Goal: Task Accomplishment & Management: Use online tool/utility

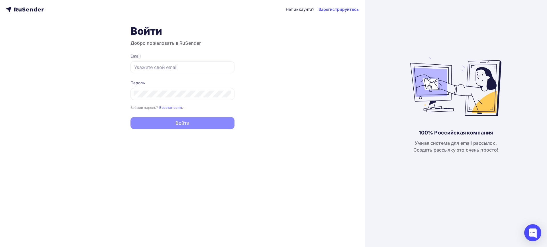
type input "[EMAIL_ADDRESS][DOMAIN_NAME]"
click at [177, 120] on button "Войти" at bounding box center [182, 123] width 104 height 12
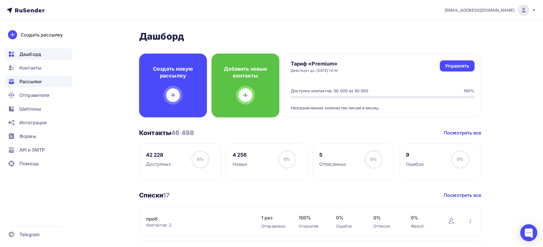
click at [48, 78] on div "Рассылки" at bounding box center [39, 81] width 68 height 11
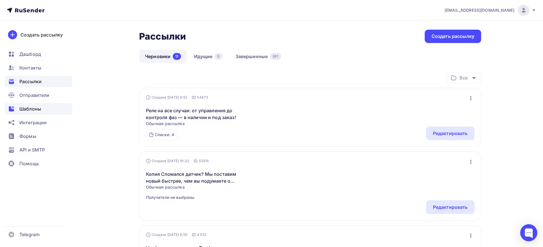
click at [54, 110] on div "Шаблоны" at bounding box center [39, 108] width 68 height 11
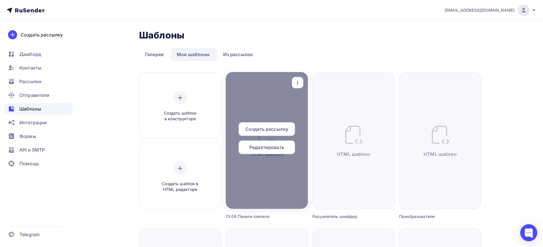
click at [296, 79] on icon "button" at bounding box center [297, 82] width 7 height 7
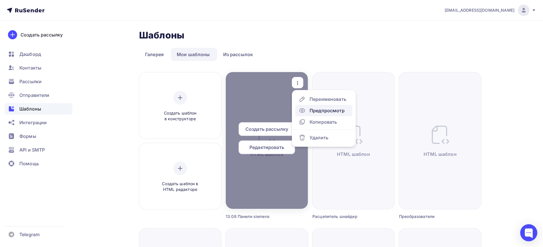
click at [305, 109] on icon at bounding box center [302, 110] width 7 height 7
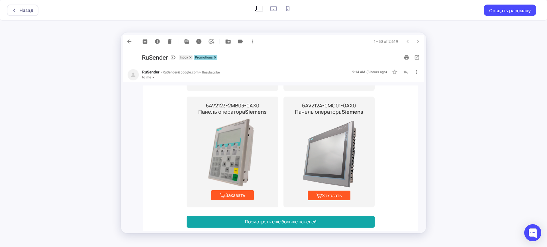
scroll to position [262, 0]
